Goal: Task Accomplishment & Management: Complete application form

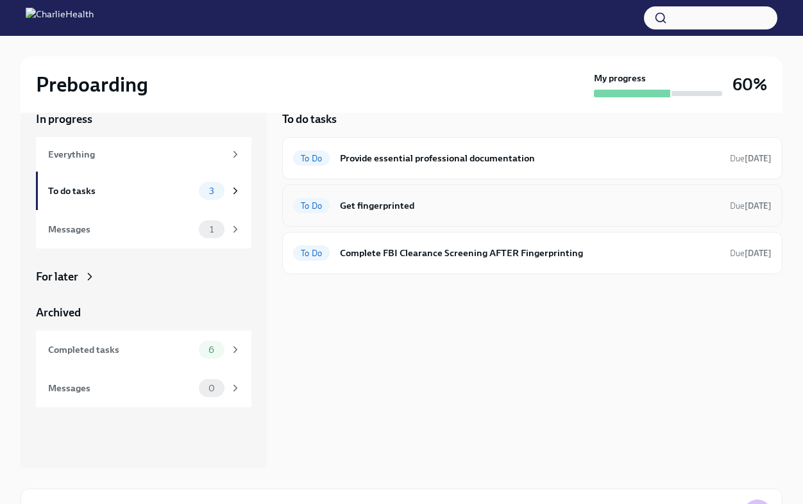
scroll to position [22, 0]
click at [375, 207] on h6 "Get fingerprinted" at bounding box center [529, 206] width 379 height 14
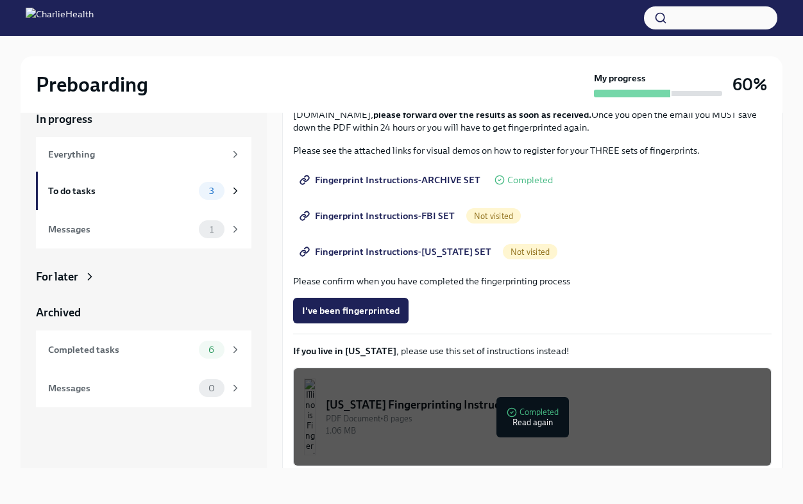
scroll to position [166, 0]
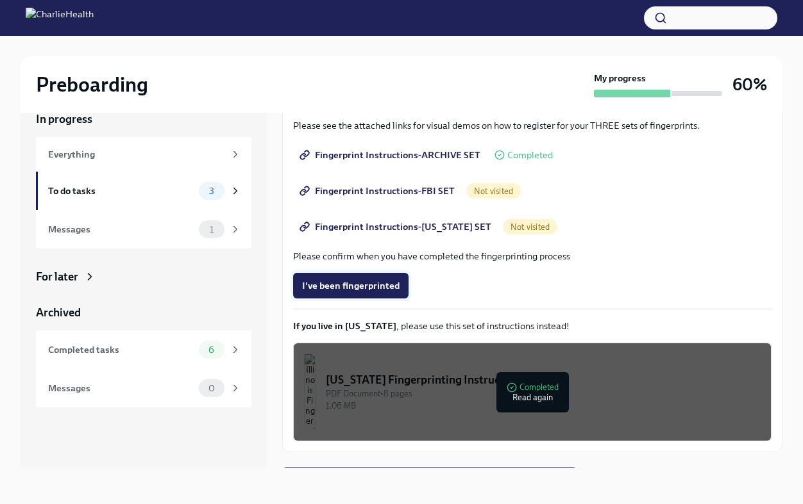
click at [364, 287] on span "I've been fingerprinted" at bounding box center [350, 285] width 97 height 13
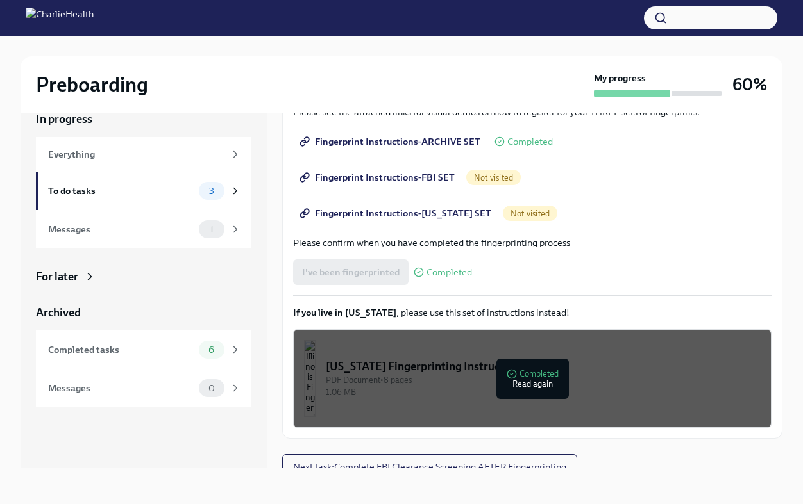
scroll to position [191, 0]
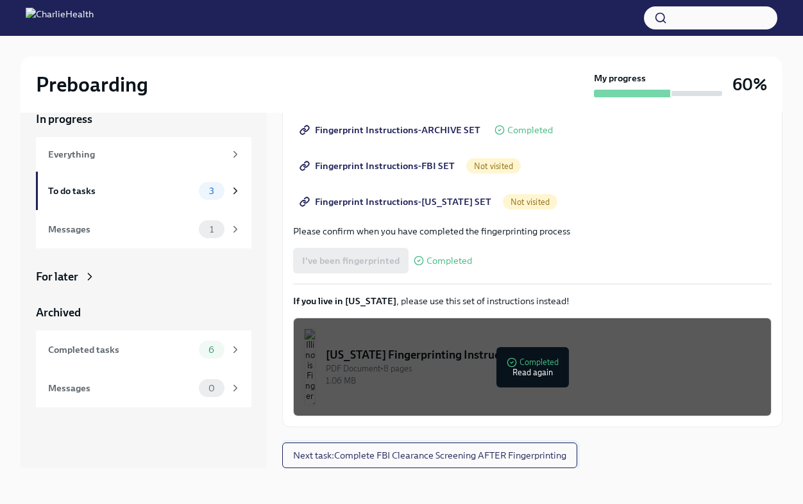
click at [436, 453] on span "Next task : Complete FBI Clearance Screening AFTER Fingerprinting" at bounding box center [429, 455] width 273 height 13
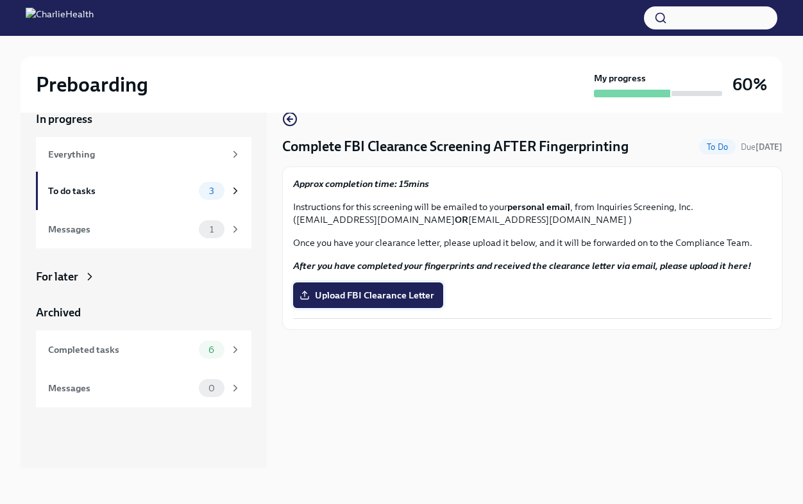
click at [380, 301] on span "Upload FBI Clearance Letter" at bounding box center [368, 295] width 132 height 13
click at [0, 0] on input "Upload FBI Clearance Letter" at bounding box center [0, 0] width 0 height 0
click at [114, 183] on div "To do tasks 2" at bounding box center [144, 191] width 193 height 18
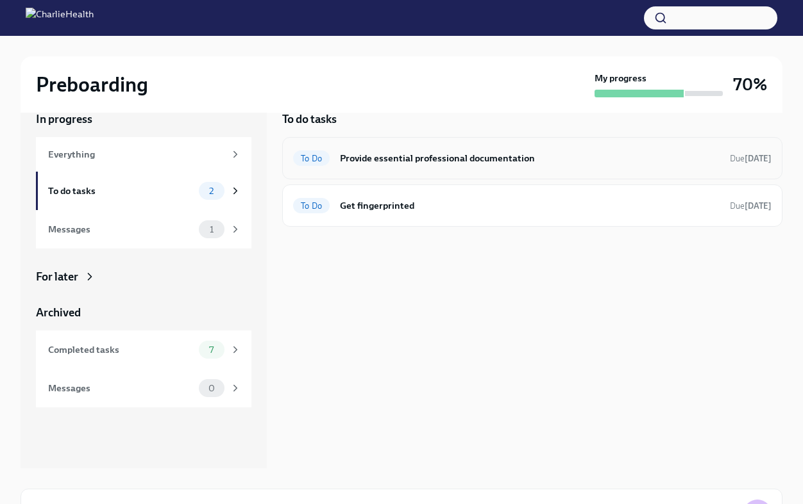
scroll to position [19, 0]
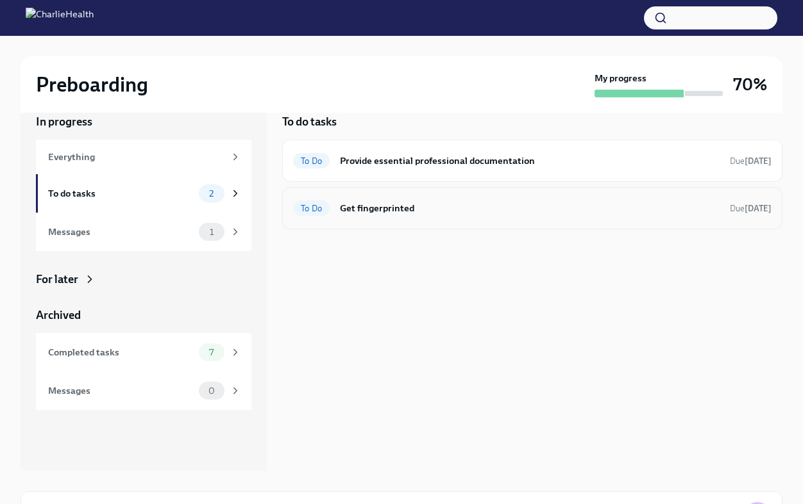
click at [426, 215] on h6 "Get fingerprinted" at bounding box center [529, 208] width 379 height 14
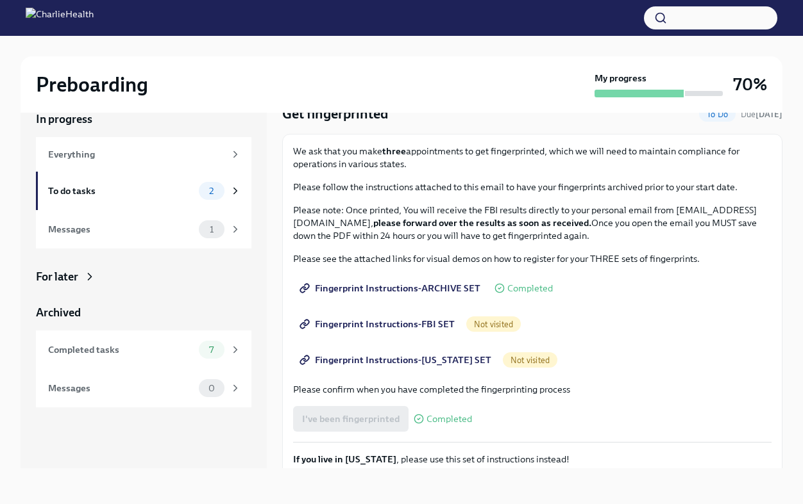
scroll to position [66, 0]
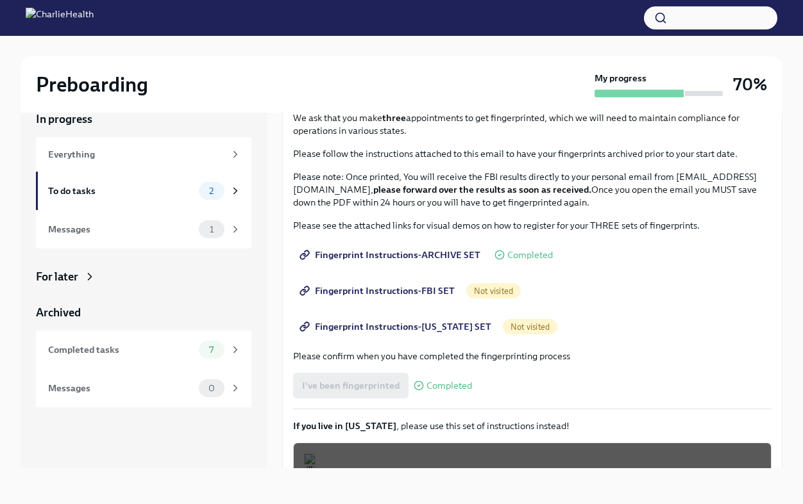
click at [359, 288] on span "Fingerprint Instructions-FBI SET" at bounding box center [378, 291] width 153 height 13
click at [455, 326] on span "Fingerprint Instructions-[US_STATE] SET" at bounding box center [396, 326] width 189 height 13
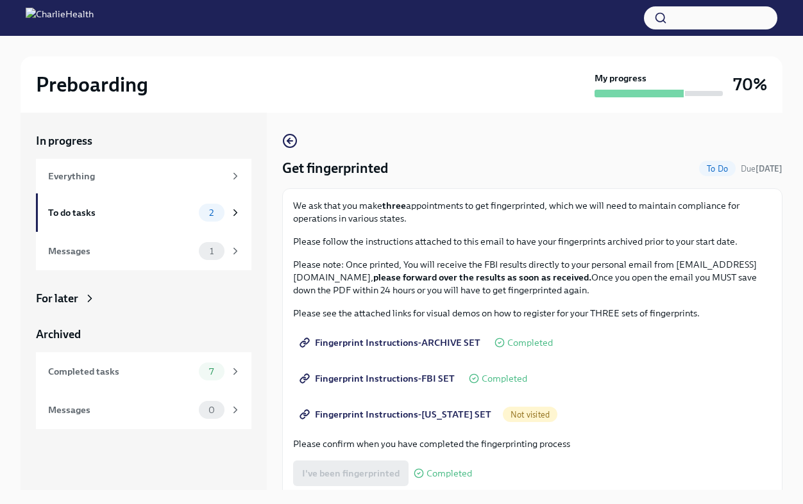
click at [420, 412] on span "Fingerprint Instructions-[US_STATE] SET" at bounding box center [396, 414] width 189 height 13
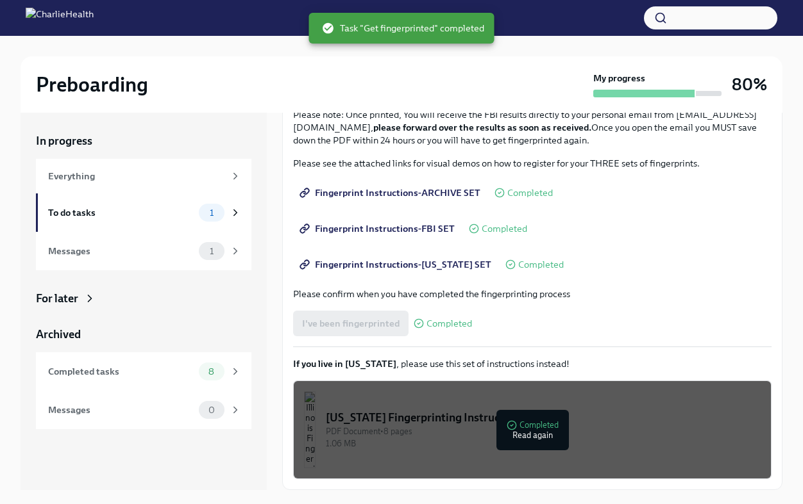
scroll to position [22, 0]
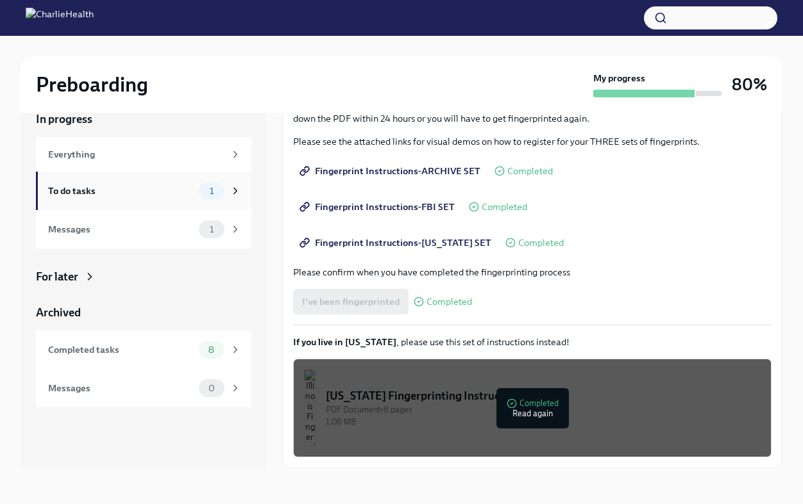
click at [165, 192] on div "To do tasks" at bounding box center [121, 191] width 146 height 14
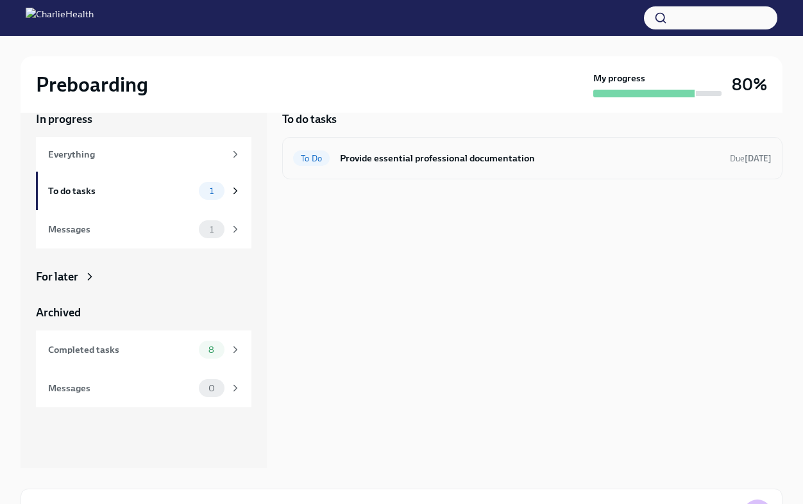
click at [416, 151] on h6 "Provide essential professional documentation" at bounding box center [529, 158] width 379 height 14
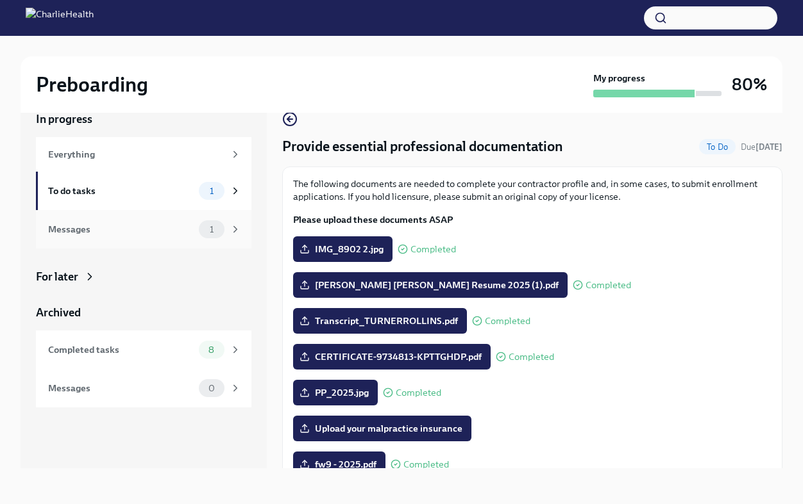
click at [156, 236] on div "Messages" at bounding box center [121, 229] width 146 height 14
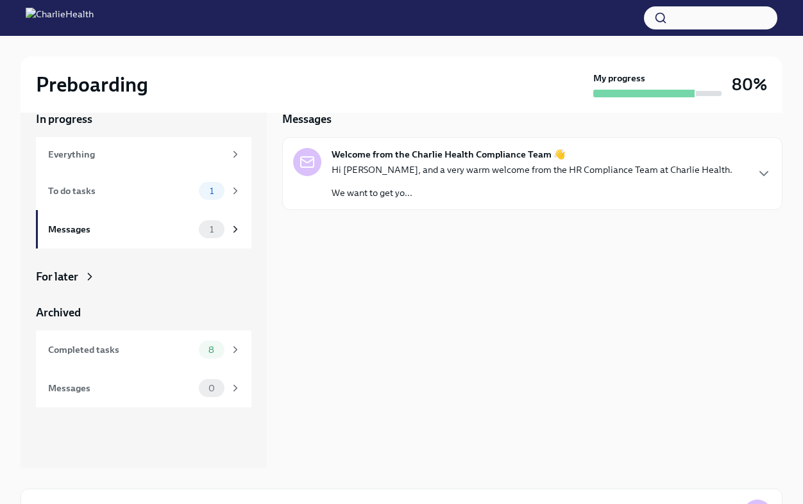
click at [425, 181] on div "Hi Turner, and a very warm welcome from the HR Compliance Team at Charlie Healt…" at bounding box center [531, 181] width 401 height 36
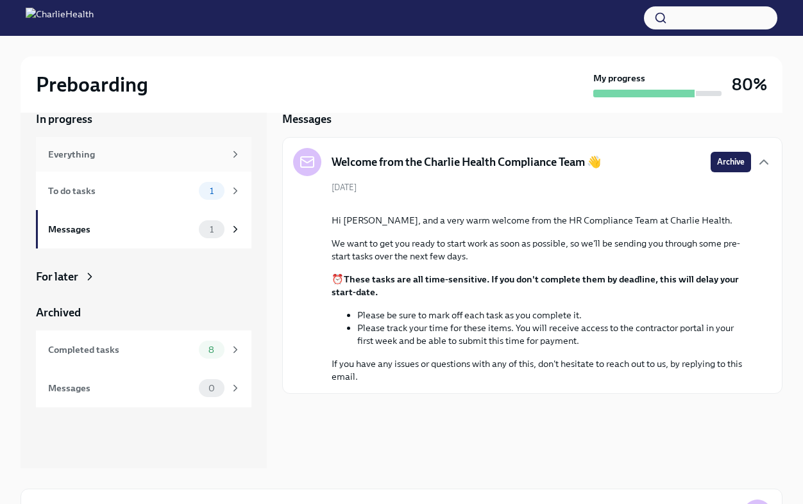
click at [163, 156] on div "Everything" at bounding box center [136, 154] width 176 height 14
